Goal: Information Seeking & Learning: Learn about a topic

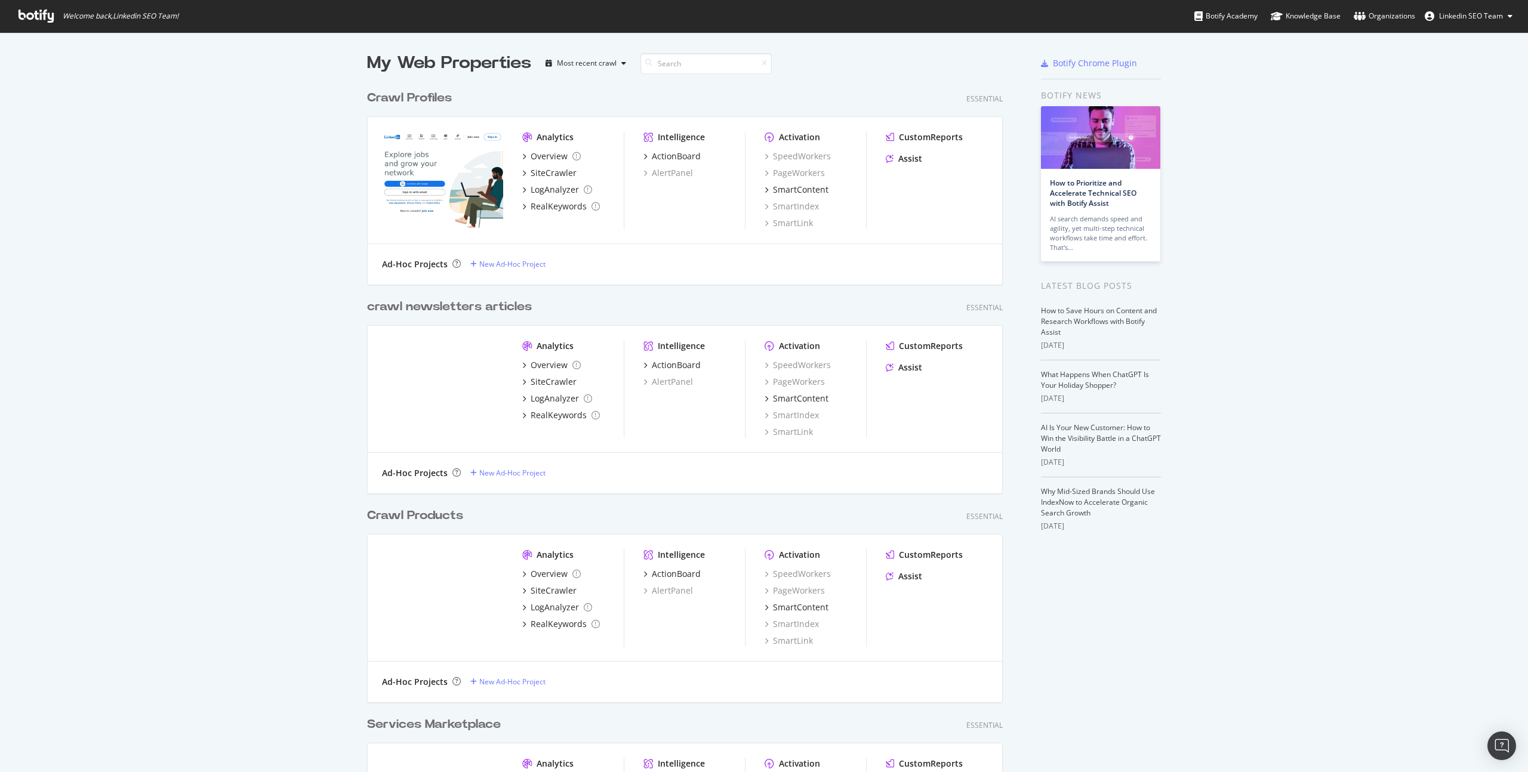
scroll to position [763, 1510]
type input "keyword"
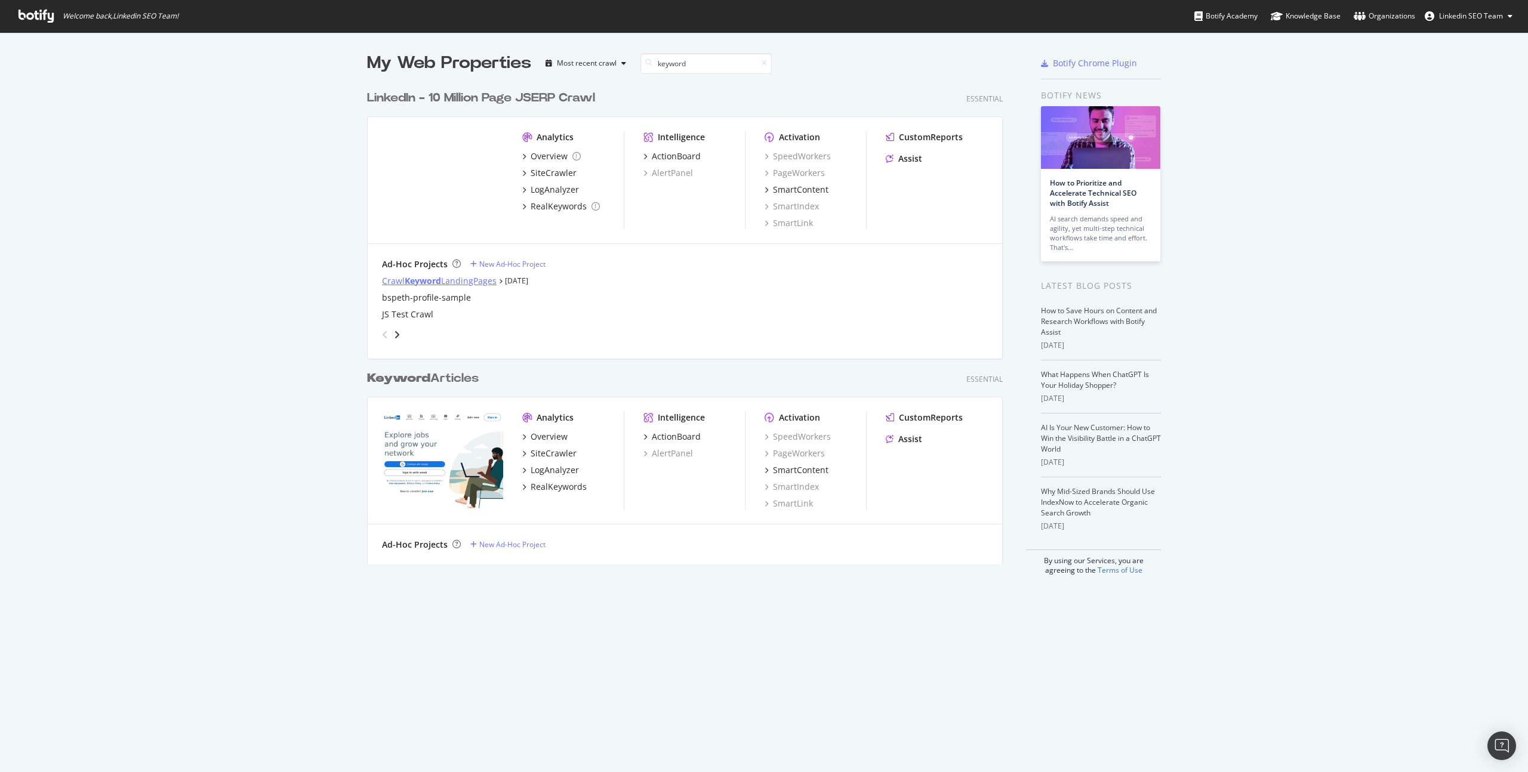
click at [475, 278] on div "Crawl Keyword LandingPages" at bounding box center [439, 281] width 115 height 12
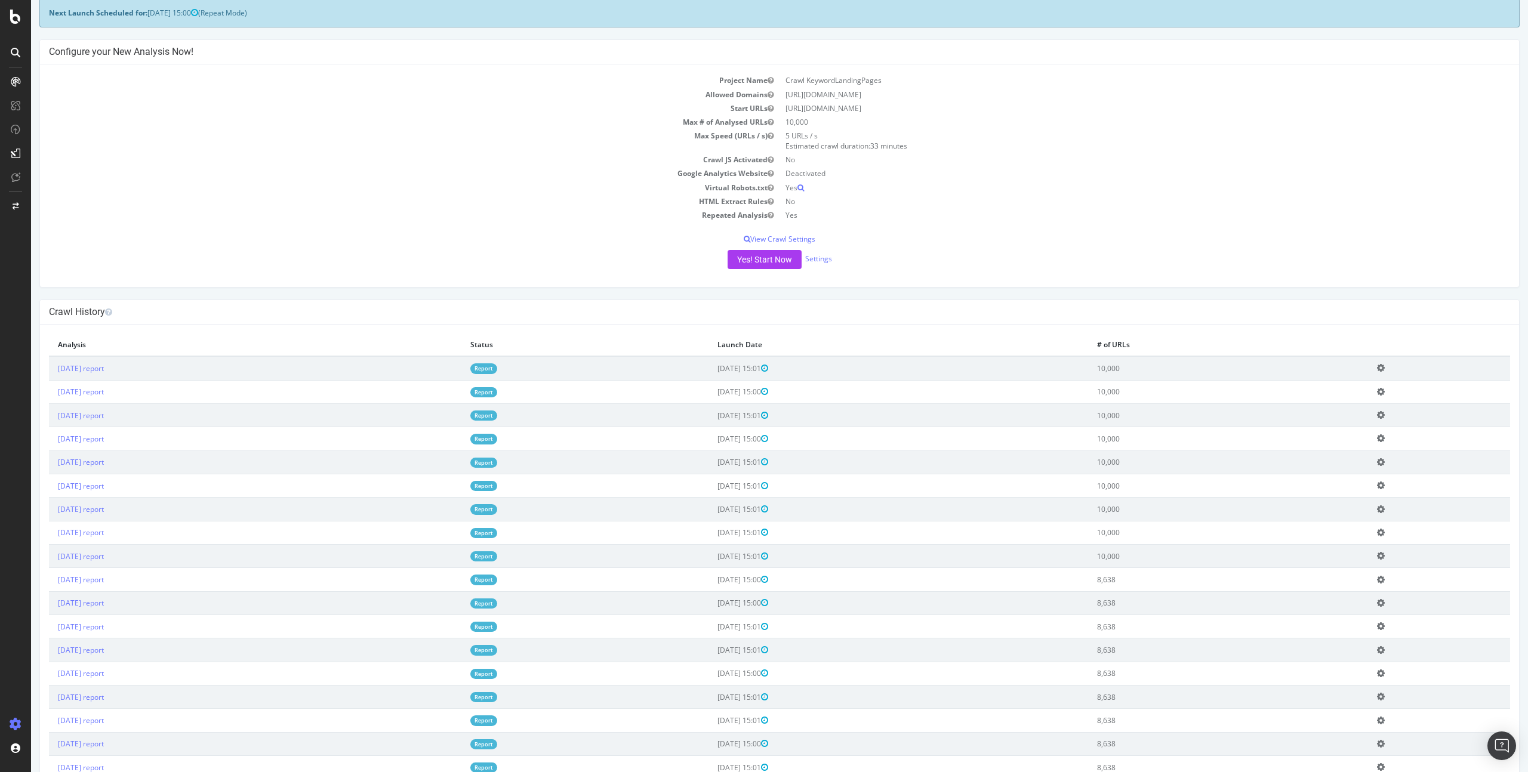
scroll to position [56, 0]
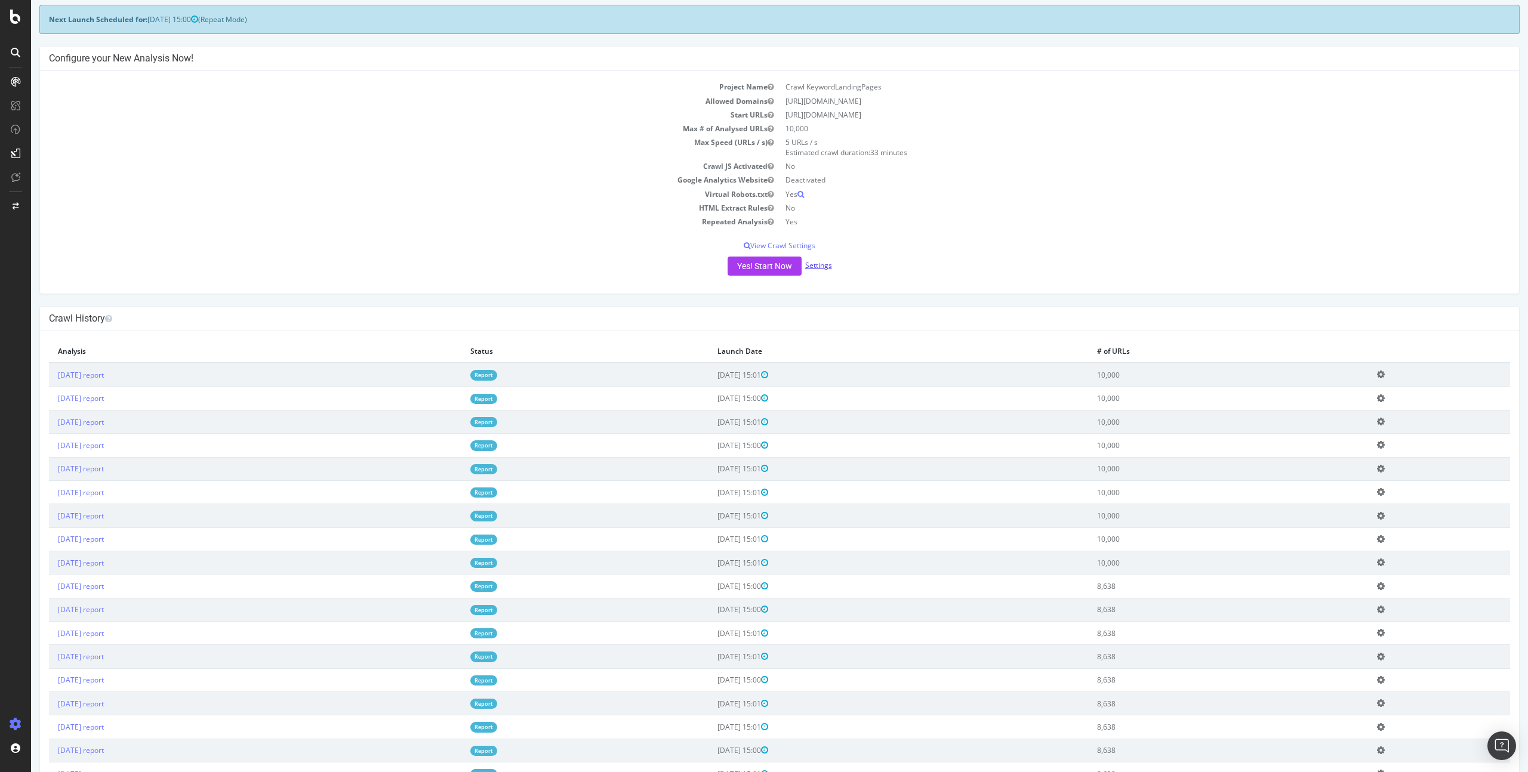
click at [811, 263] on link "Settings" at bounding box center [818, 265] width 27 height 10
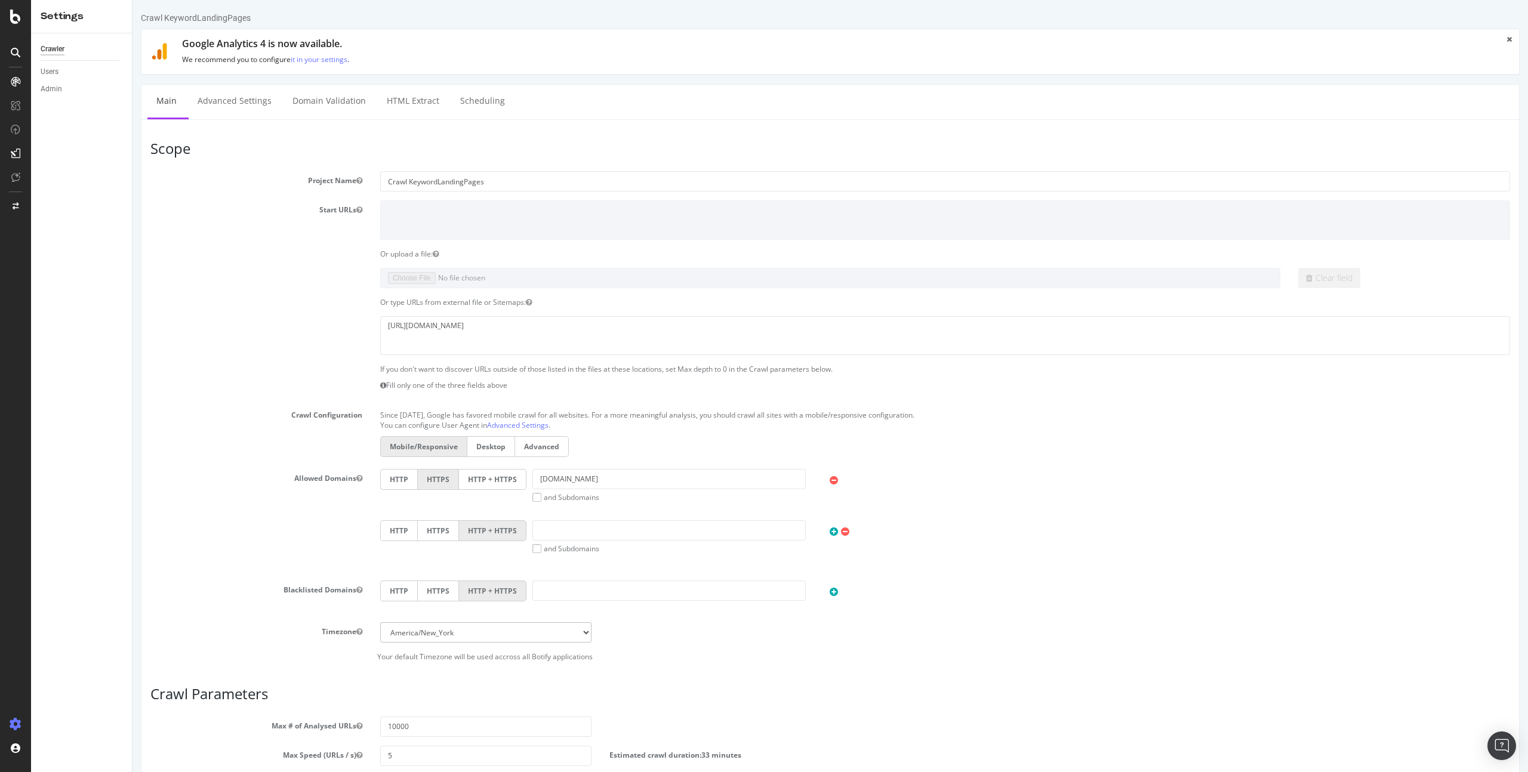
scroll to position [236, 0]
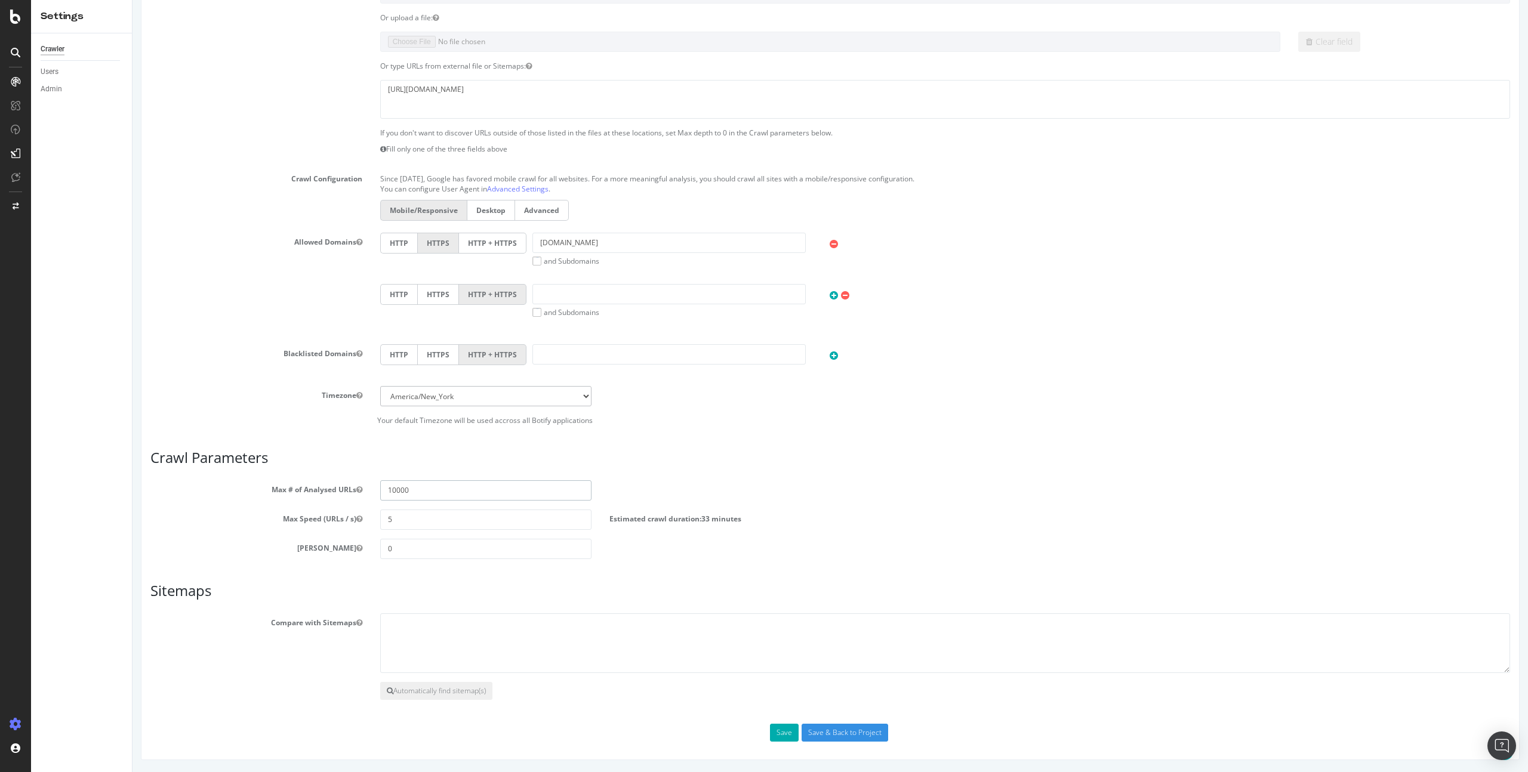
click at [419, 488] on input "10000" at bounding box center [486, 490] width 212 height 20
type input "100000"
click at [849, 734] on input "Save & Back to Project" at bounding box center [845, 733] width 87 height 18
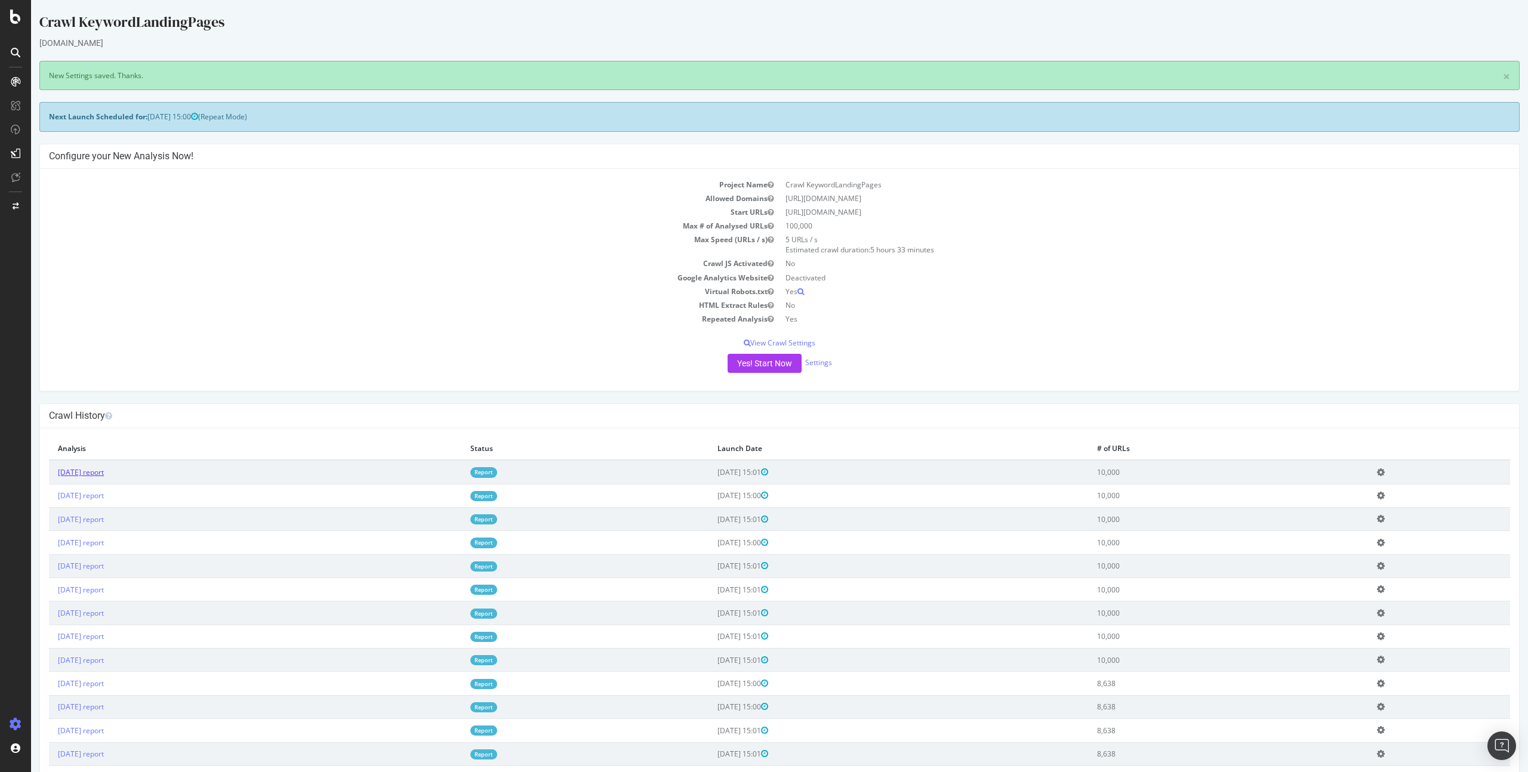
click at [104, 473] on link "[DATE] report" at bounding box center [81, 472] width 46 height 10
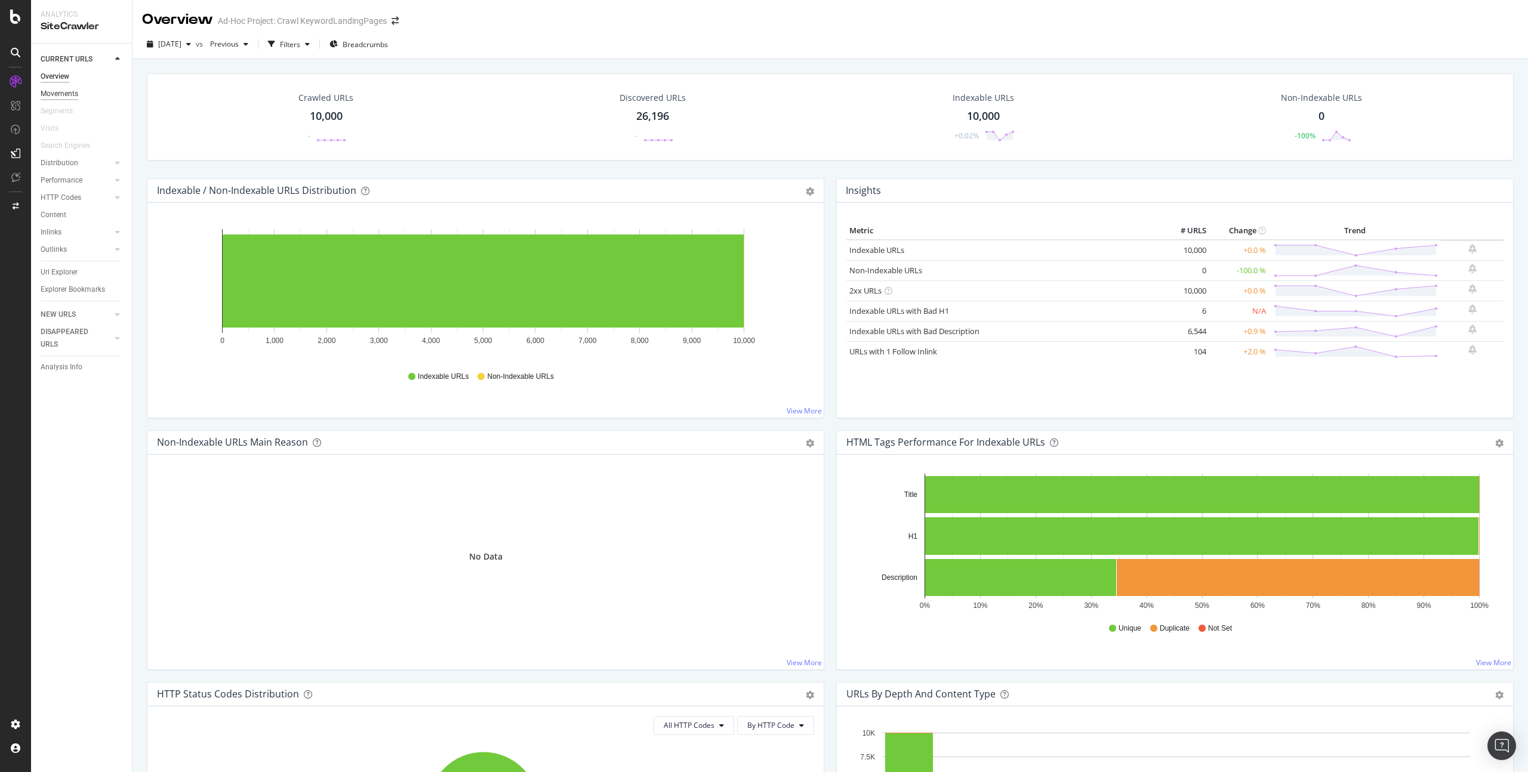
click at [71, 93] on div "Movements" at bounding box center [60, 94] width 38 height 13
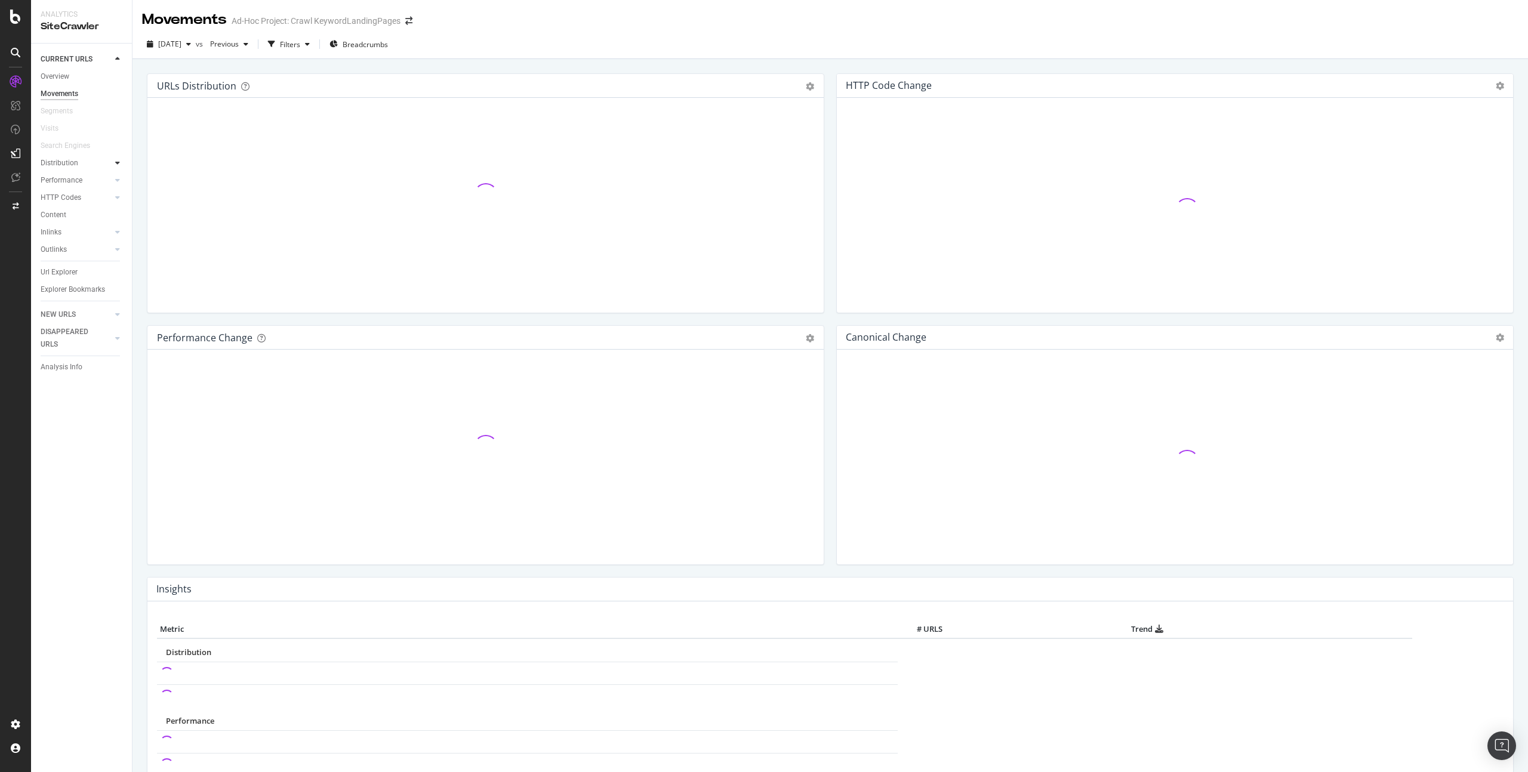
click at [121, 160] on div at bounding box center [118, 163] width 12 height 12
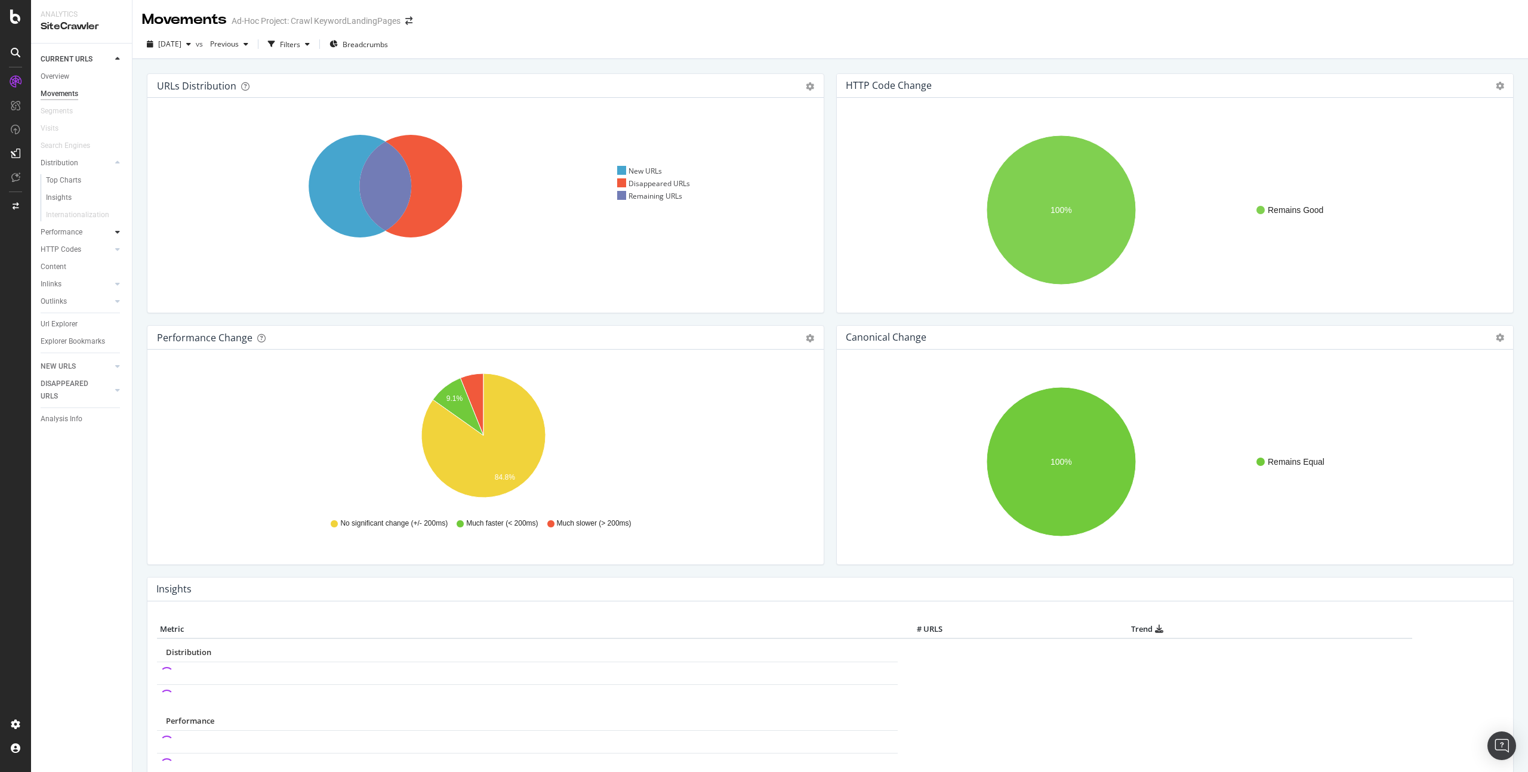
click at [115, 232] on icon at bounding box center [117, 232] width 5 height 7
click at [58, 248] on div "Content" at bounding box center [54, 250] width 26 height 13
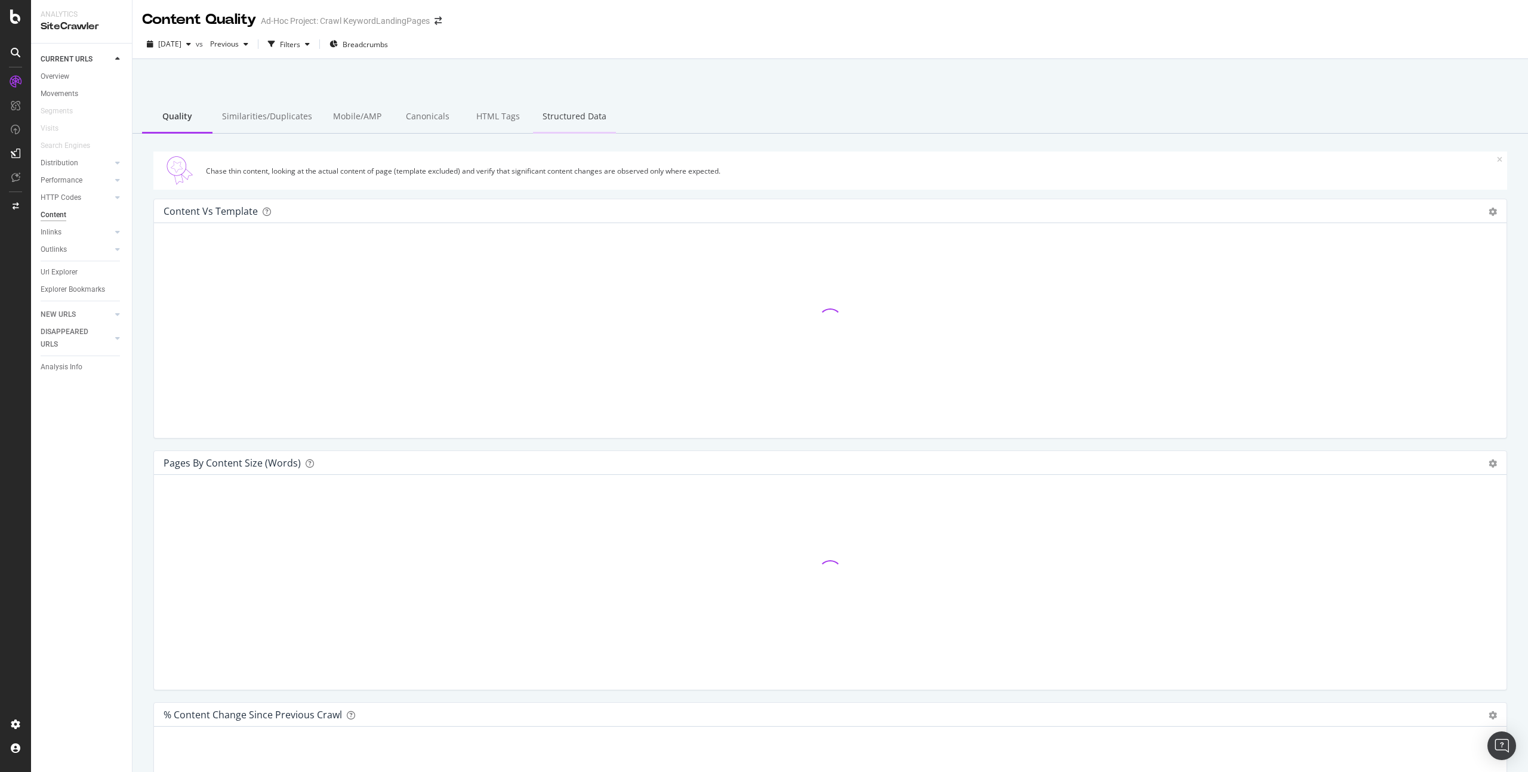
click at [590, 130] on div "Structured Data" at bounding box center [574, 117] width 83 height 33
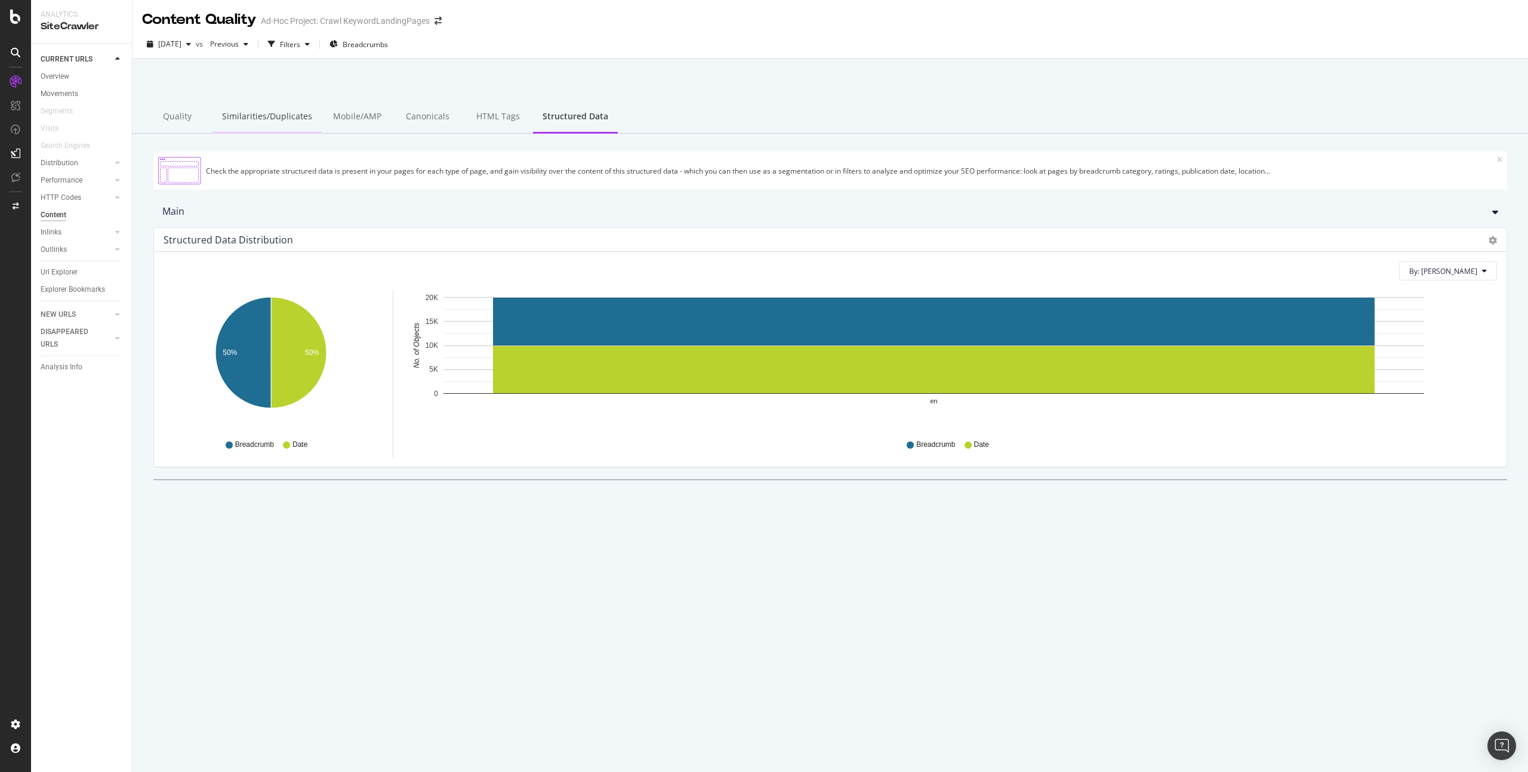
click at [261, 115] on div "Similarities/Duplicates" at bounding box center [266, 117] width 109 height 33
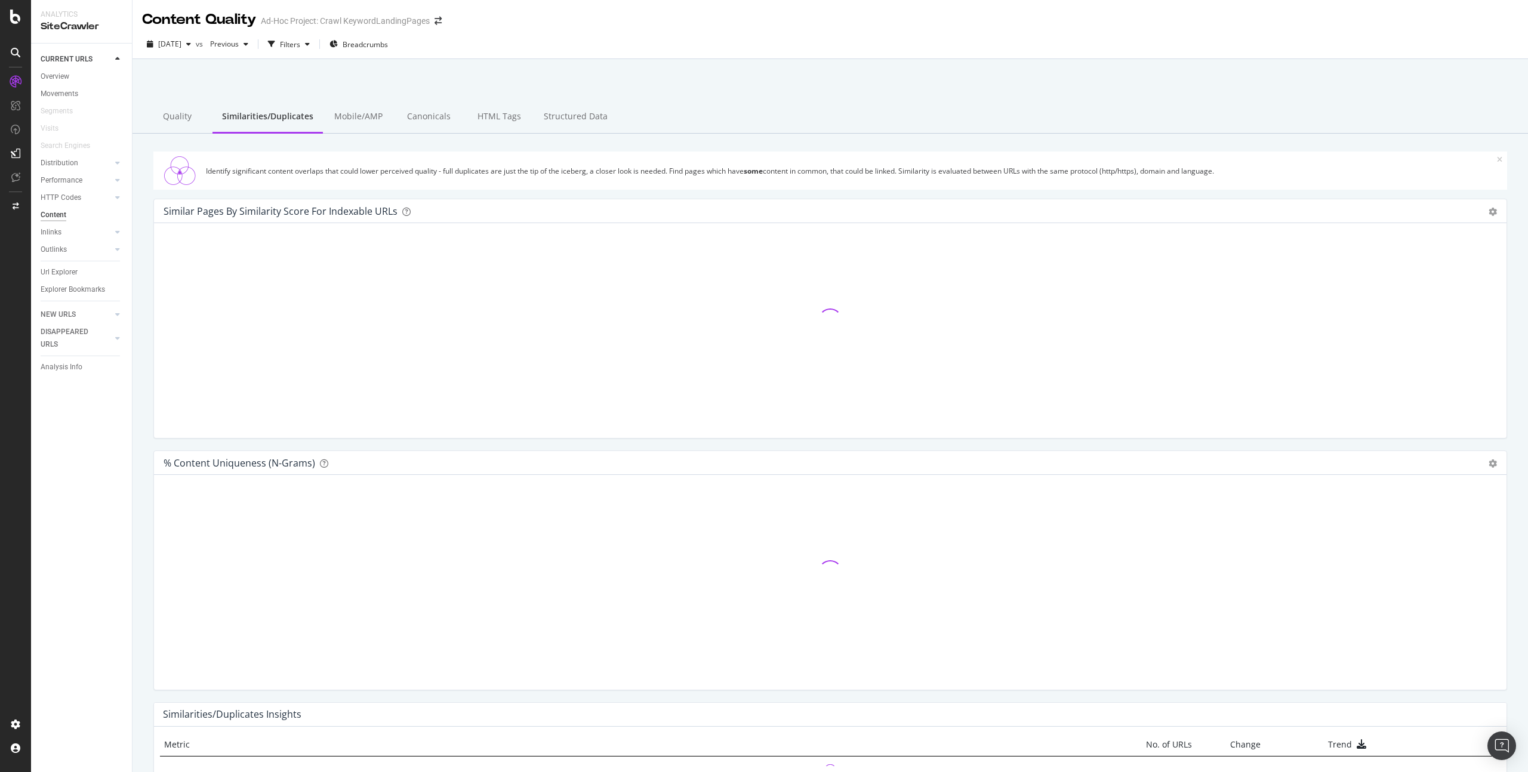
scroll to position [188, 0]
